Goal: Task Accomplishment & Management: Complete application form

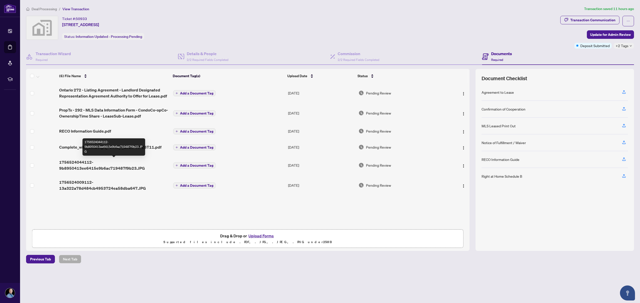
click at [85, 168] on span "1756524044112-9b8950413ee6415e9b6ac719487f9b23.JPG" at bounding box center [114, 165] width 110 height 12
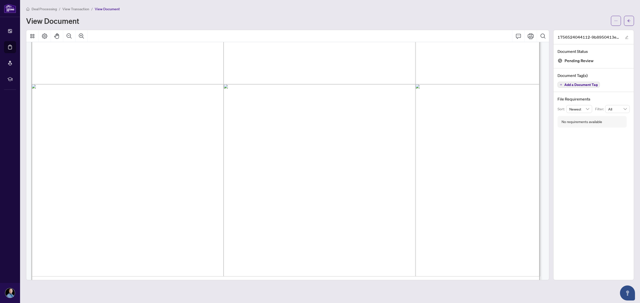
scroll to position [448, 0]
click at [627, 21] on button "button" at bounding box center [629, 21] width 10 height 10
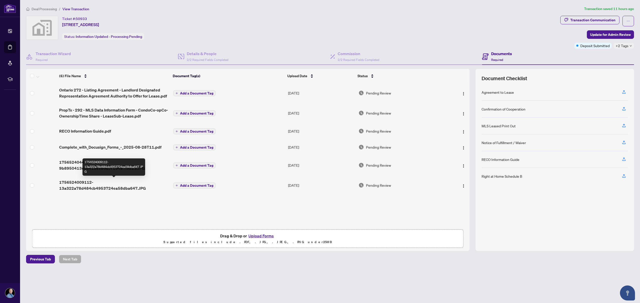
click at [85, 188] on span "1756524009112-13a322a78d484cb4953724ea58dba647.JPG" at bounding box center [114, 185] width 110 height 12
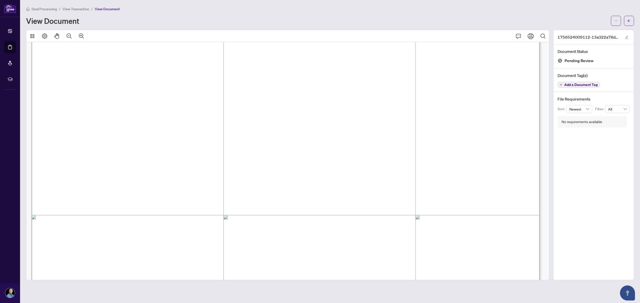
scroll to position [217, 0]
click at [626, 20] on button "button" at bounding box center [629, 21] width 10 height 10
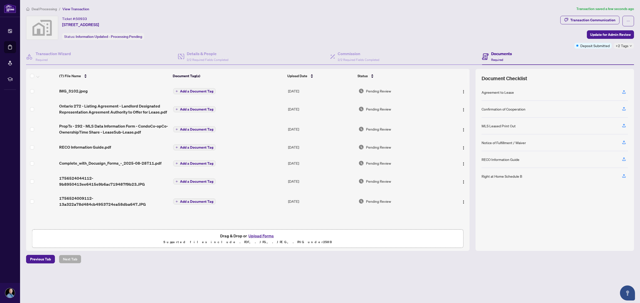
click at [198, 181] on span "Add a Document Tag" at bounding box center [196, 182] width 33 height 4
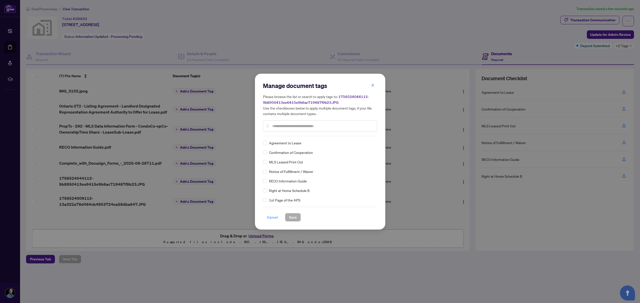
click at [268, 217] on span "Cancel" at bounding box center [272, 217] width 11 height 8
click at [273, 218] on div "Manage document tags Please browse the list or search to apply tags to: 1756524…" at bounding box center [320, 151] width 640 height 303
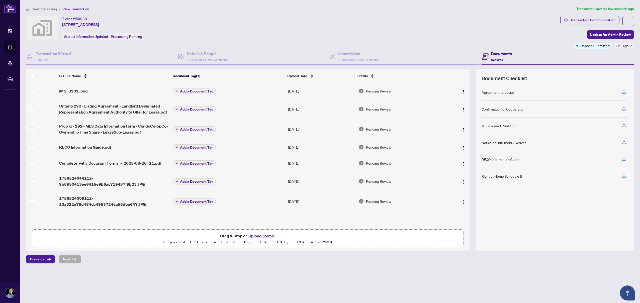
click at [373, 86] on div "Manage document tags Please browse the list or search to apply tags to: 1756524…" at bounding box center [320, 151] width 640 height 303
click at [76, 179] on span "1756524044112-9b8950413ee6415e9b6ac719487f9b23.JPG" at bounding box center [114, 181] width 110 height 12
click at [180, 181] on span "Add a Document Tag" at bounding box center [196, 182] width 33 height 4
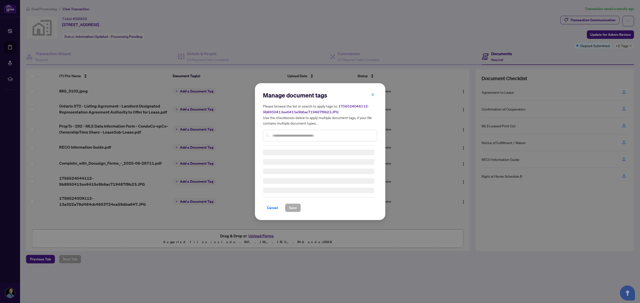
click at [302, 134] on div "Manage document tags Please browse the list or search to apply tags to: 1756524…" at bounding box center [320, 118] width 114 height 54
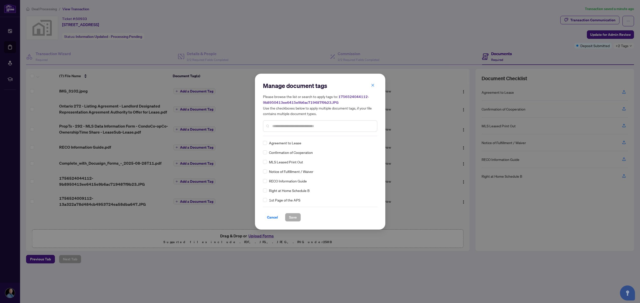
click at [304, 128] on input "text" at bounding box center [322, 126] width 101 height 6
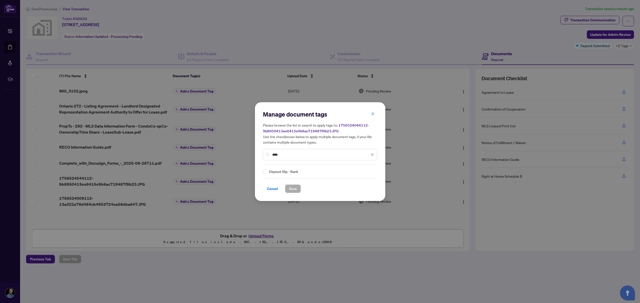
type input "****"
click at [274, 189] on span "Cancel" at bounding box center [272, 189] width 11 height 8
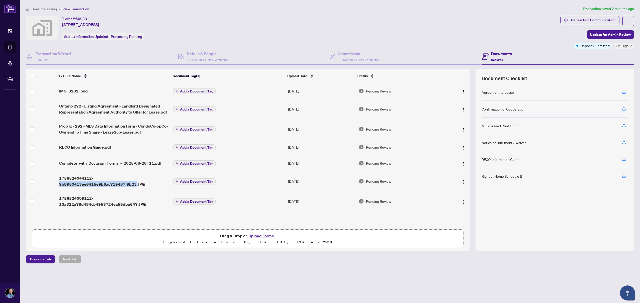
click at [197, 202] on span "Add a Document Tag" at bounding box center [196, 202] width 33 height 4
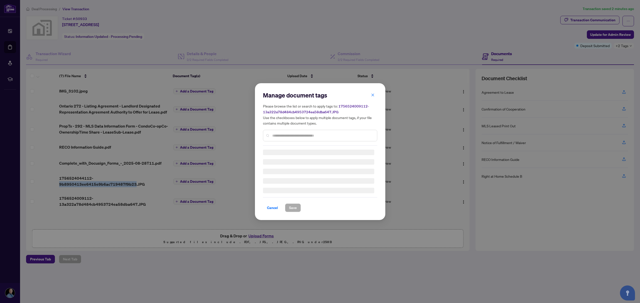
click at [301, 135] on div "Manage document tags Please browse the list or search to apply tags to: 1756524…" at bounding box center [320, 118] width 114 height 54
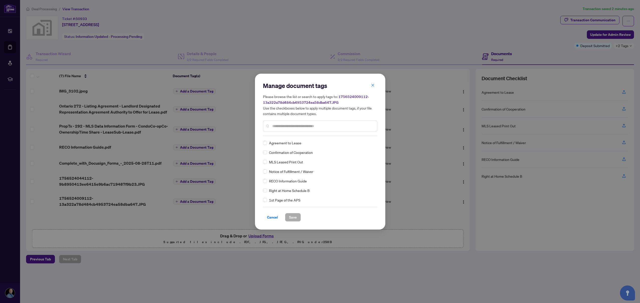
click at [301, 129] on div at bounding box center [320, 126] width 114 height 12
click at [301, 126] on input "text" at bounding box center [322, 126] width 101 height 6
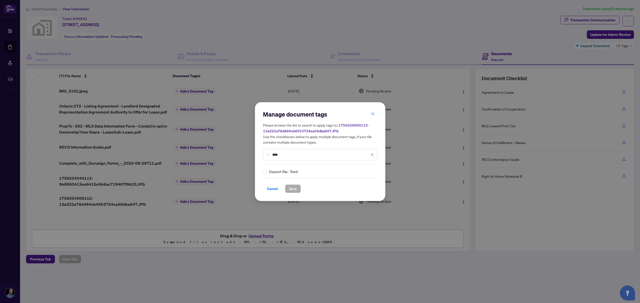
type input "****"
click at [295, 187] on span "Save" at bounding box center [293, 189] width 8 height 8
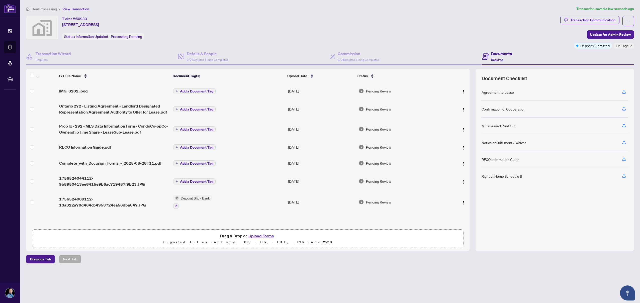
click at [189, 90] on span "Add a Document Tag" at bounding box center [196, 92] width 33 height 4
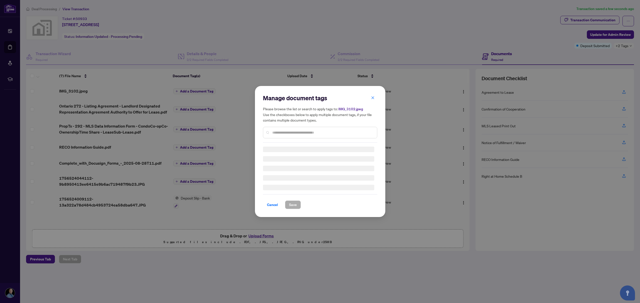
click at [290, 132] on div "Manage document tags Please browse the list or search to apply tags to: IMG_310…" at bounding box center [320, 118] width 114 height 49
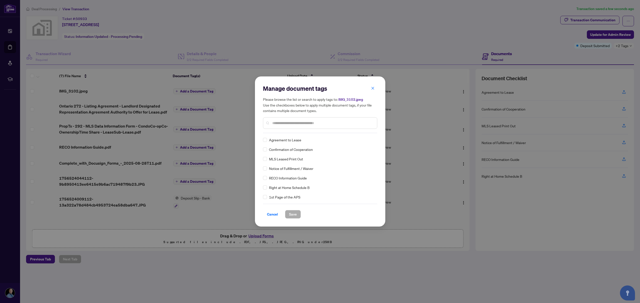
click at [293, 126] on div at bounding box center [320, 123] width 114 height 12
click at [297, 124] on input "text" at bounding box center [322, 123] width 101 height 6
type input "***"
click at [296, 215] on span "Save" at bounding box center [293, 214] width 8 height 8
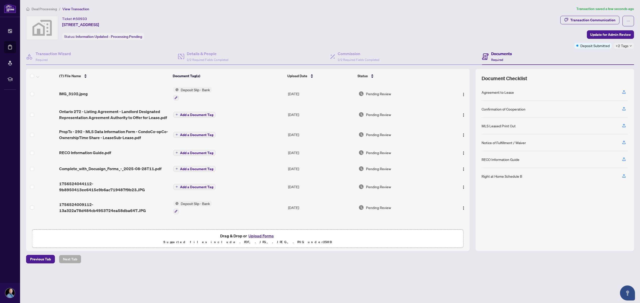
click at [193, 188] on span "Add a Document Tag" at bounding box center [196, 187] width 33 height 4
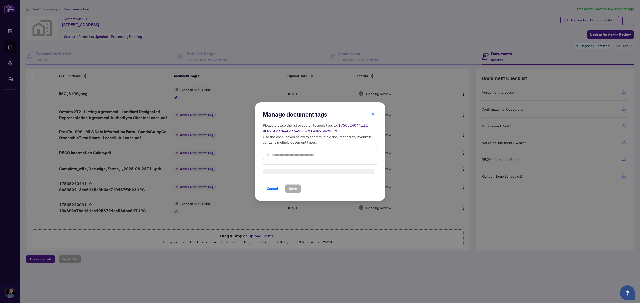
click at [299, 169] on div at bounding box center [320, 172] width 114 height 6
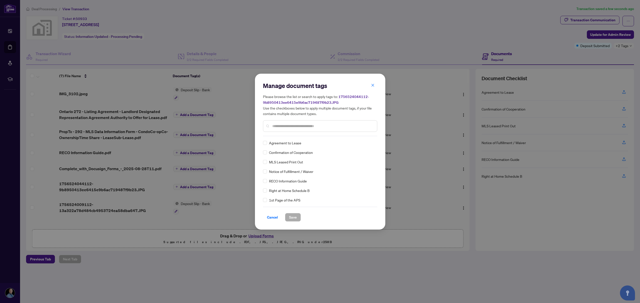
click at [279, 127] on input "text" at bounding box center [322, 126] width 101 height 6
type input "*******"
click at [292, 218] on span "Save" at bounding box center [293, 217] width 8 height 8
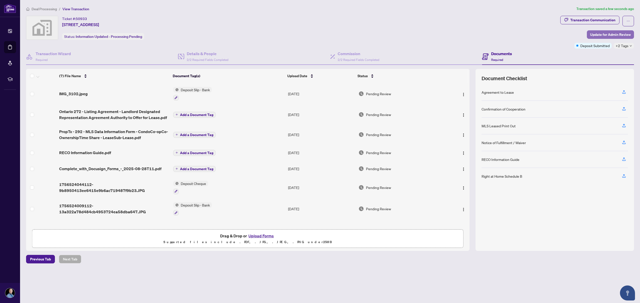
click at [615, 35] on span "Update for Admin Review" at bounding box center [611, 35] width 41 height 8
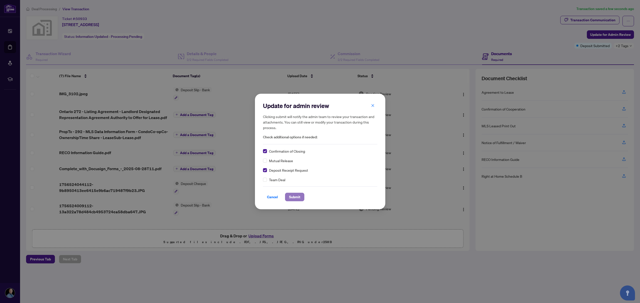
click at [297, 196] on span "Submit" at bounding box center [294, 197] width 11 height 8
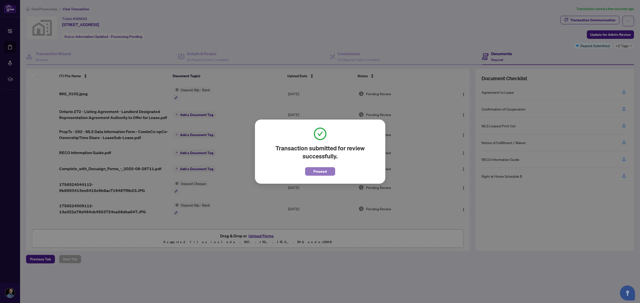
click at [322, 172] on span "Proceed" at bounding box center [320, 172] width 13 height 8
